Goal: Task Accomplishment & Management: Complete application form

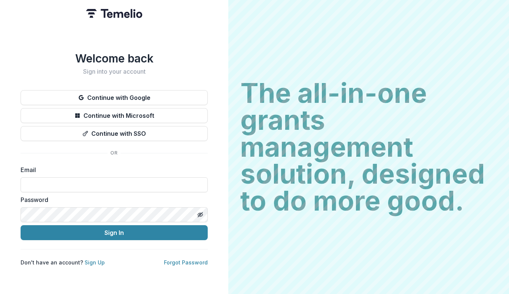
type input "**********"
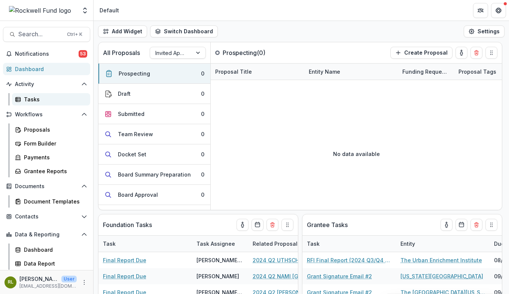
click at [33, 100] on div "Tasks" at bounding box center [54, 100] width 60 height 8
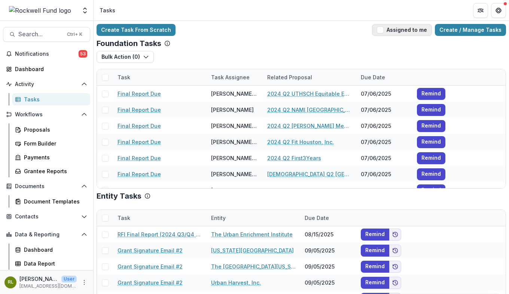
click at [411, 32] on button "Assigned to me" at bounding box center [402, 30] width 60 height 12
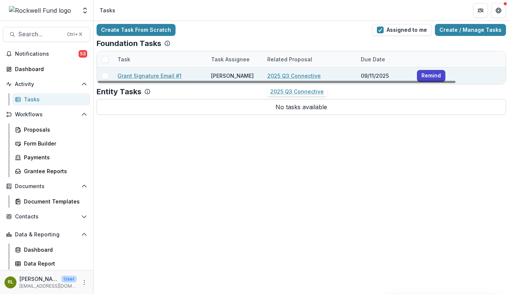
click at [294, 74] on link "2025 Q3 Connective" at bounding box center [294, 76] width 54 height 8
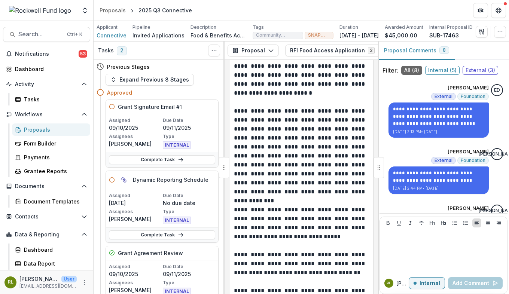
scroll to position [187, 0]
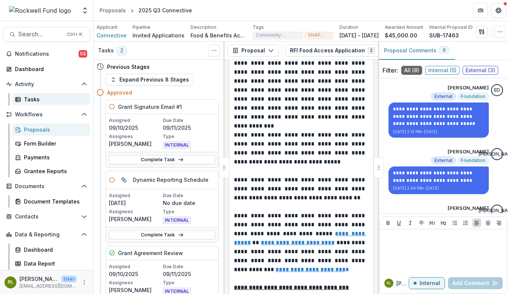
click at [34, 100] on div "Tasks" at bounding box center [54, 100] width 60 height 8
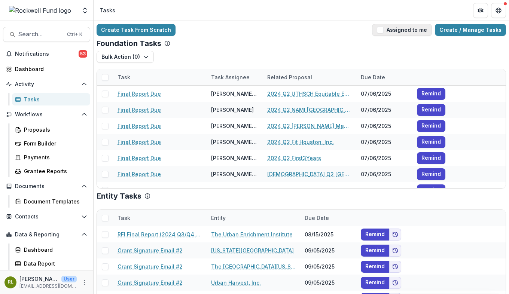
click at [405, 29] on button "Assigned to me" at bounding box center [402, 30] width 60 height 12
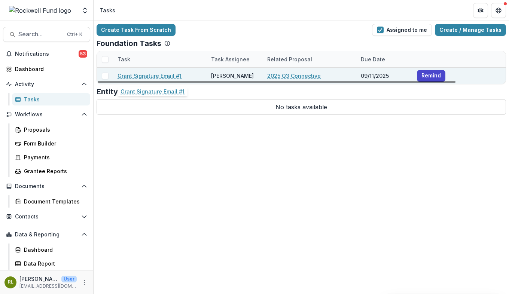
click at [152, 73] on link "Grant Signature Email #1" at bounding box center [150, 76] width 64 height 8
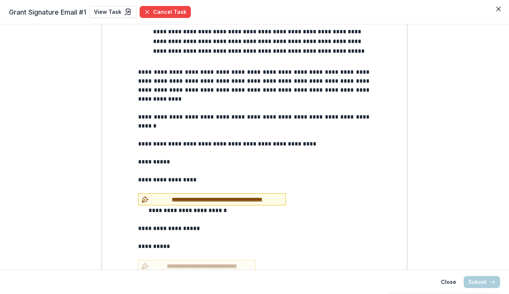
scroll to position [863, 0]
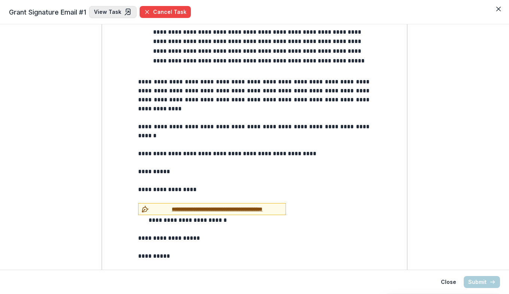
click at [107, 10] on link "View Task" at bounding box center [113, 12] width 48 height 12
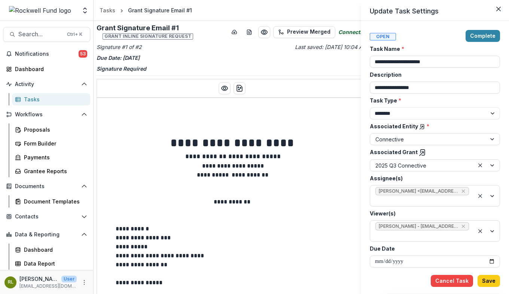
click at [29, 99] on div "**********" at bounding box center [254, 147] width 509 height 294
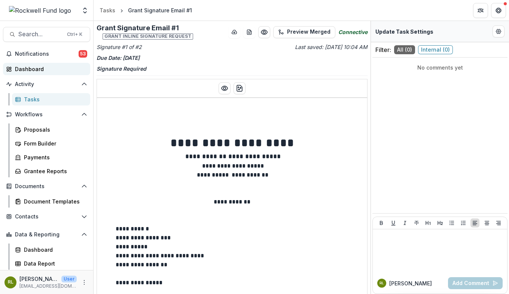
click at [33, 69] on div "Dashboard" at bounding box center [49, 69] width 69 height 8
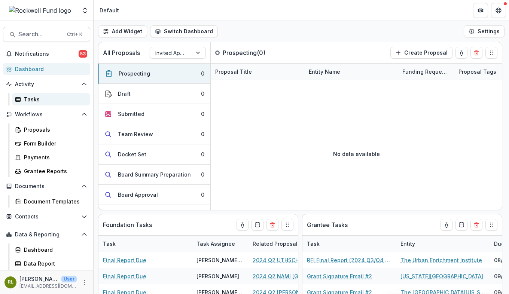
click at [30, 96] on div "Tasks" at bounding box center [54, 100] width 60 height 8
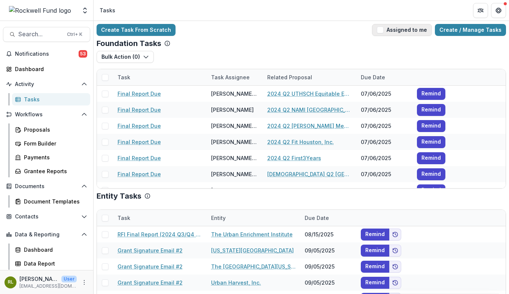
click at [413, 31] on button "Assigned to me" at bounding box center [402, 30] width 60 height 12
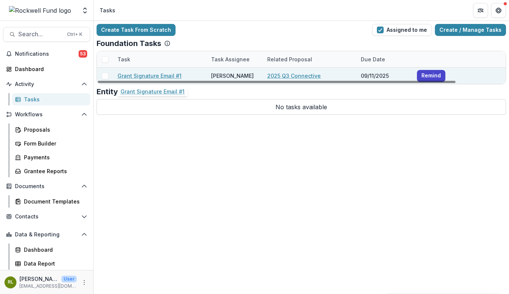
click at [149, 74] on link "Grant Signature Email #1" at bounding box center [150, 76] width 64 height 8
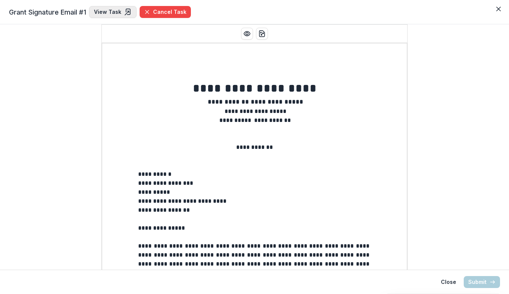
click at [110, 11] on link "View Task" at bounding box center [113, 12] width 48 height 12
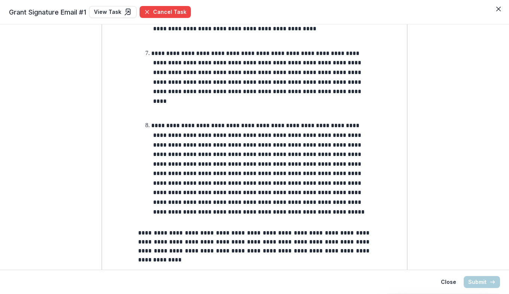
scroll to position [824, 0]
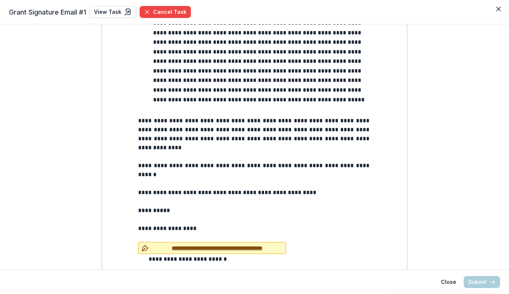
click at [210, 245] on span "**********" at bounding box center [217, 249] width 131 height 8
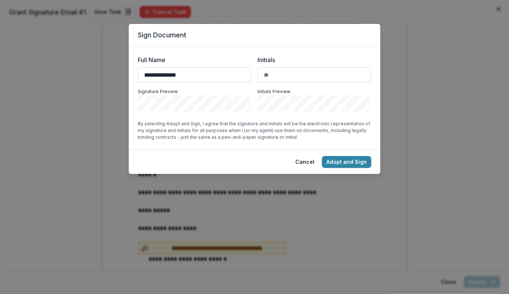
type input "**********"
click at [350, 160] on button "Adopt and Sign" at bounding box center [346, 162] width 49 height 12
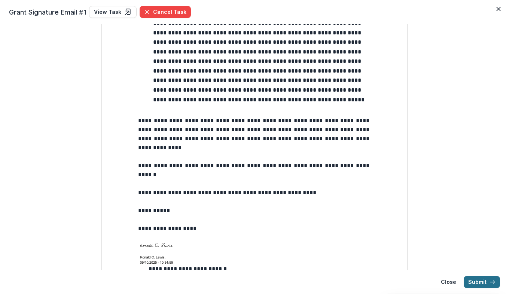
click at [479, 280] on button "Submit" at bounding box center [482, 282] width 36 height 12
